Goal: Task Accomplishment & Management: Complete application form

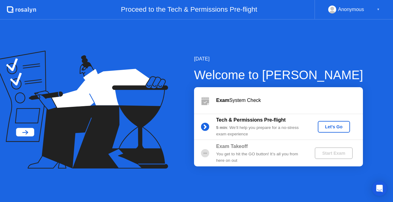
click at [336, 125] on div "Let's Go" at bounding box center [333, 126] width 27 height 5
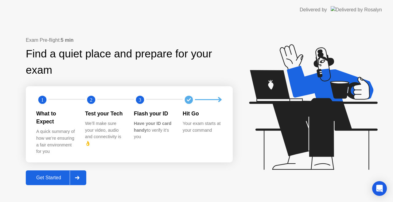
click at [44, 175] on div "Get Started" at bounding box center [49, 178] width 42 height 6
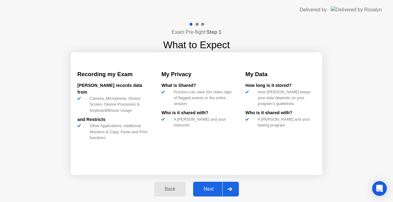
click at [206, 186] on div "Next" at bounding box center [208, 189] width 27 height 6
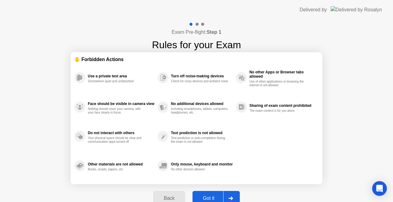
click at [210, 196] on div "Got it" at bounding box center [208, 199] width 29 height 6
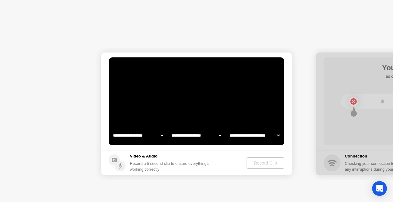
select select "**********"
select select "*******"
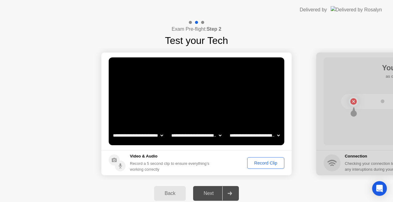
click at [263, 163] on div "Record Clip" at bounding box center [265, 163] width 33 height 5
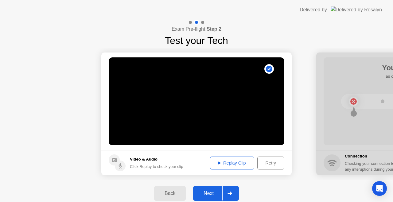
click at [238, 164] on div "Replay Clip" at bounding box center [232, 163] width 40 height 5
click at [210, 195] on div "Next" at bounding box center [208, 194] width 27 height 6
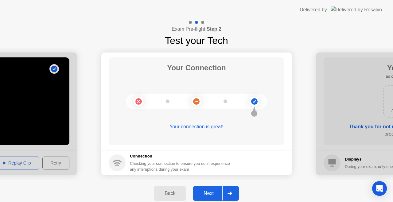
click at [217, 192] on div "Next" at bounding box center [208, 194] width 27 height 6
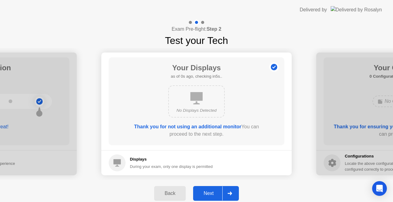
click at [211, 192] on div "Next" at bounding box center [208, 194] width 27 height 6
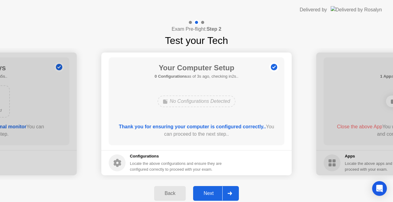
click at [208, 195] on div "Next" at bounding box center [208, 194] width 27 height 6
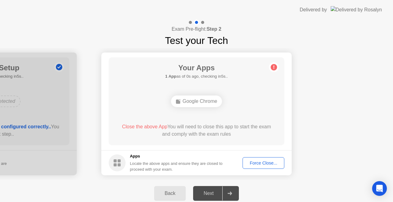
click at [193, 100] on div "Google Chrome" at bounding box center [196, 101] width 51 height 12
click at [263, 163] on div "Force Close..." at bounding box center [263, 163] width 37 height 5
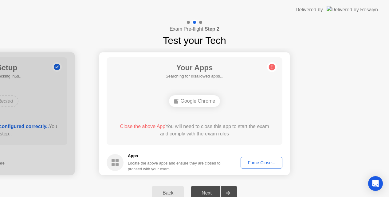
click at [256, 161] on div "Force Close..." at bounding box center [260, 163] width 37 height 5
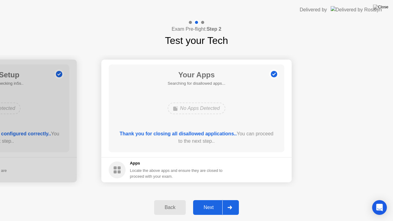
click at [209, 202] on div "Next" at bounding box center [208, 208] width 27 height 6
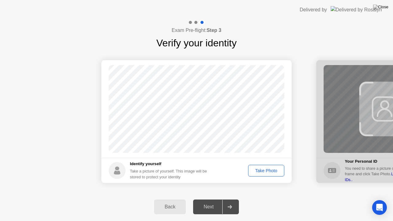
click at [260, 172] on div "Take Photo" at bounding box center [266, 170] width 32 height 5
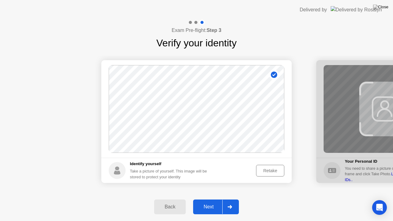
click at [260, 172] on div "Retake" at bounding box center [270, 170] width 24 height 5
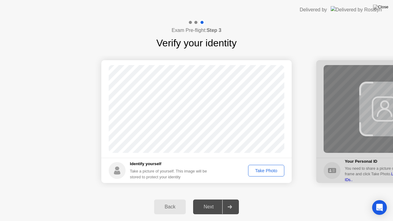
click at [259, 169] on div "Take Photo" at bounding box center [266, 170] width 32 height 5
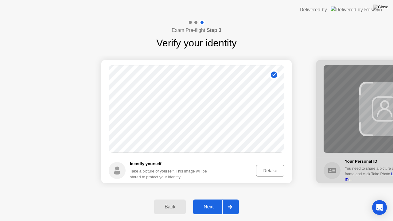
click at [203, 202] on div "Next" at bounding box center [208, 207] width 27 height 6
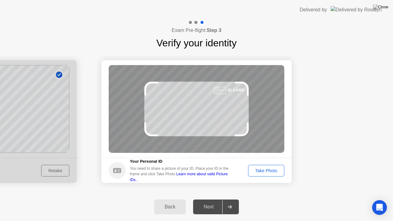
click at [263, 173] on div "Take Photo" at bounding box center [266, 170] width 32 height 5
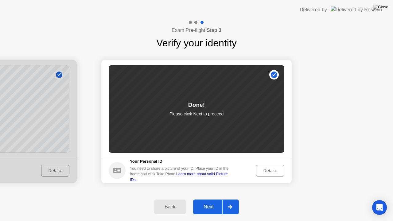
click at [212, 202] on div "Next" at bounding box center [208, 207] width 27 height 6
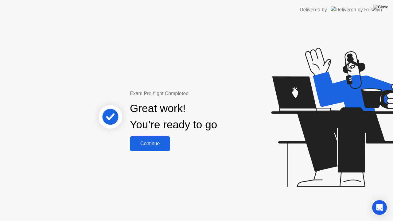
click at [159, 143] on div "Continue" at bounding box center [150, 144] width 37 height 6
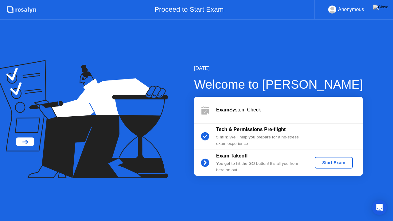
click at [336, 163] on div "Start Exam" at bounding box center [333, 162] width 33 height 5
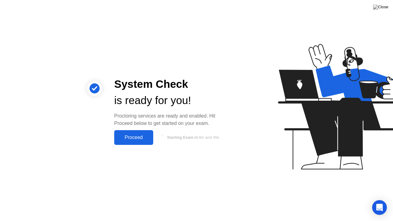
click at [136, 137] on div "Proceed" at bounding box center [133, 138] width 35 height 6
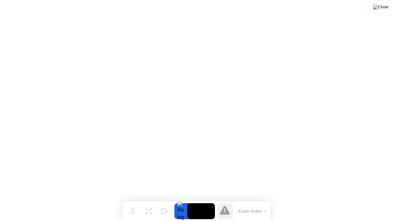
click at [386, 6] on img at bounding box center [380, 7] width 15 height 5
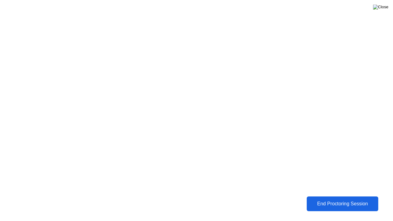
click at [385, 7] on img at bounding box center [380, 7] width 15 height 5
click at [314, 199] on button "End Proctoring Session" at bounding box center [343, 204] width 78 height 16
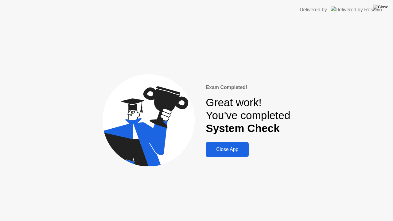
click at [230, 152] on div "Close App" at bounding box center [226, 150] width 39 height 6
